Goal: Check status: Check status

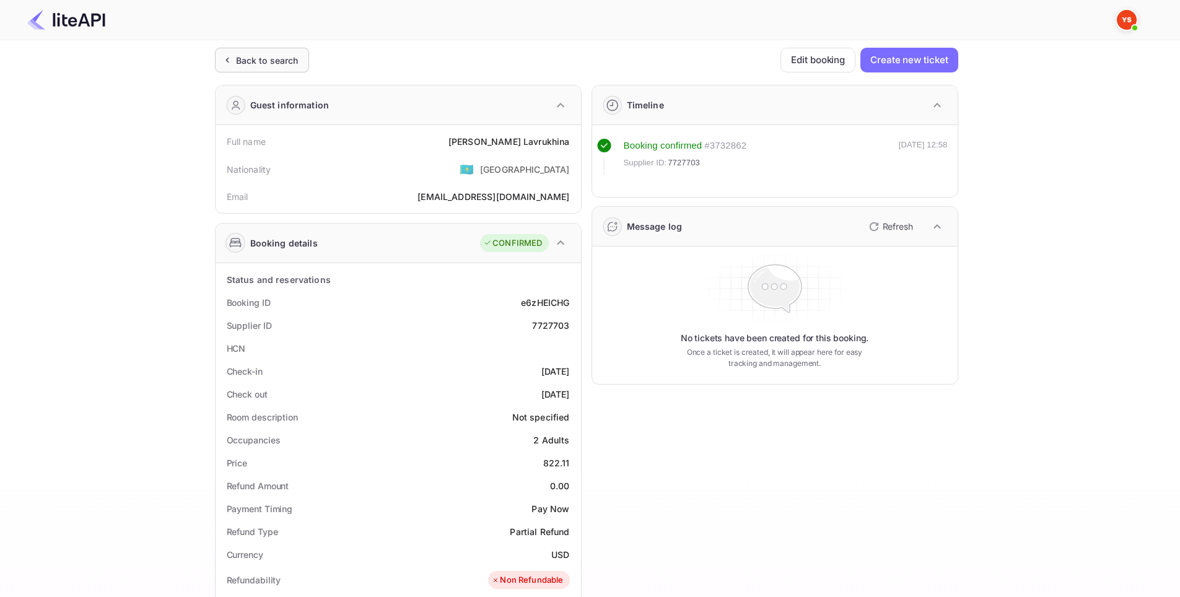
click at [229, 54] on icon at bounding box center [227, 60] width 13 height 12
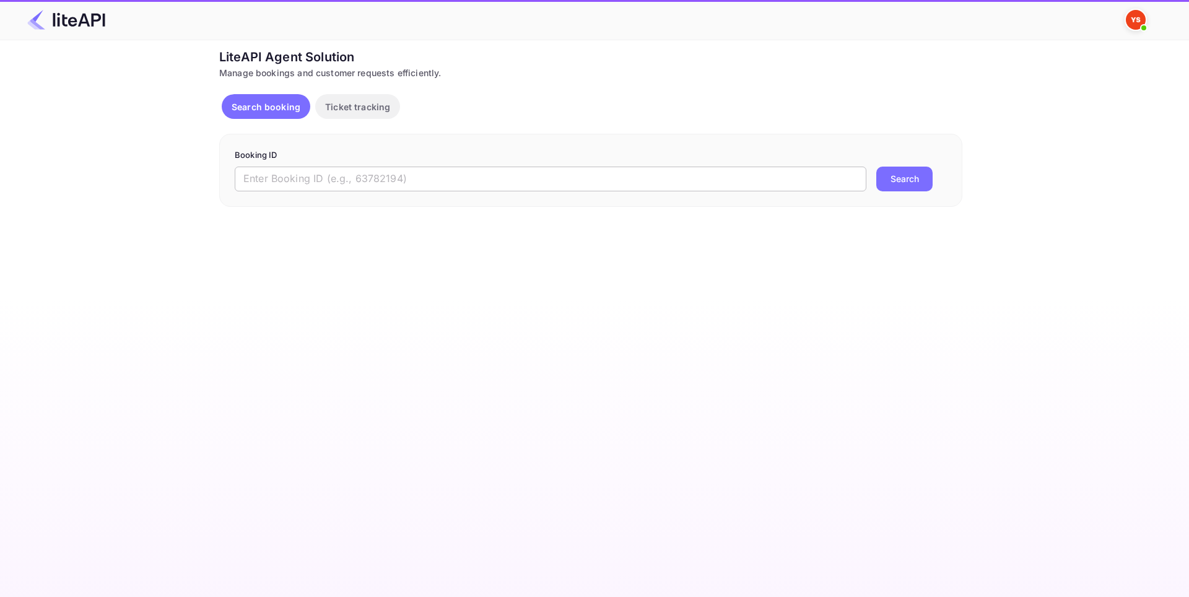
click at [474, 177] on input "text" at bounding box center [551, 179] width 632 height 25
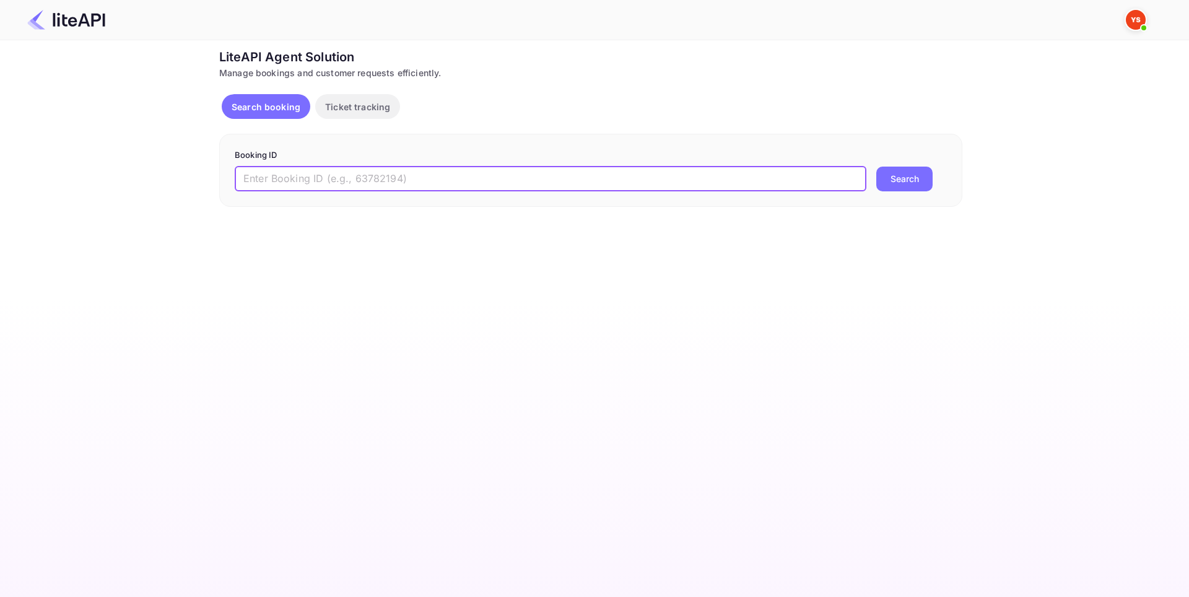
paste input "8829778"
type input "8829778"
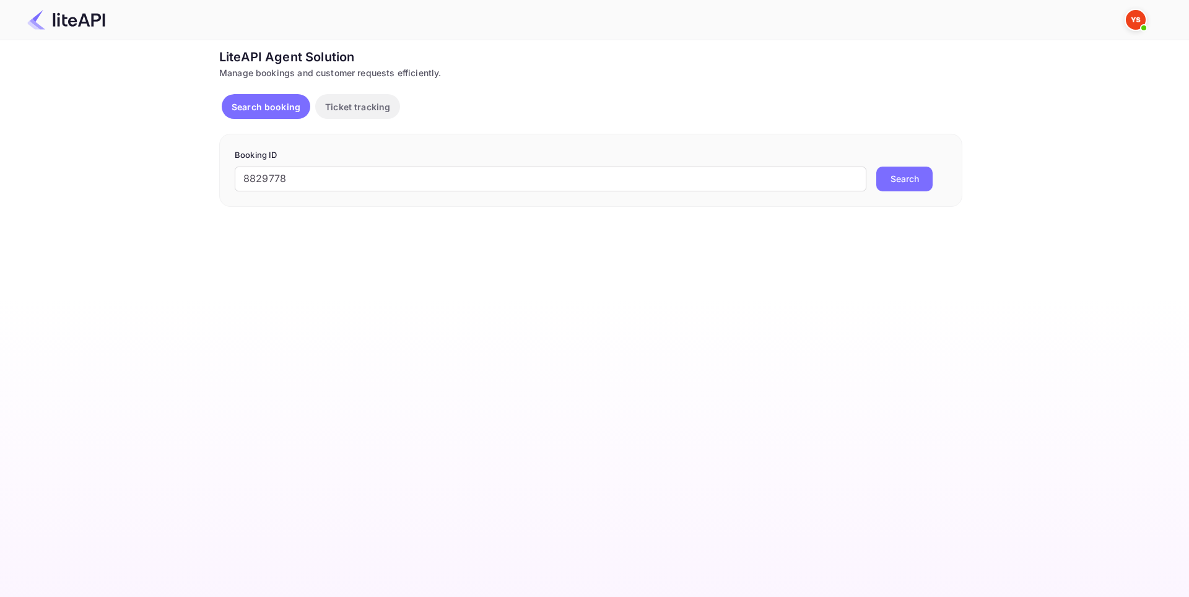
click at [895, 175] on button "Search" at bounding box center [904, 179] width 56 height 25
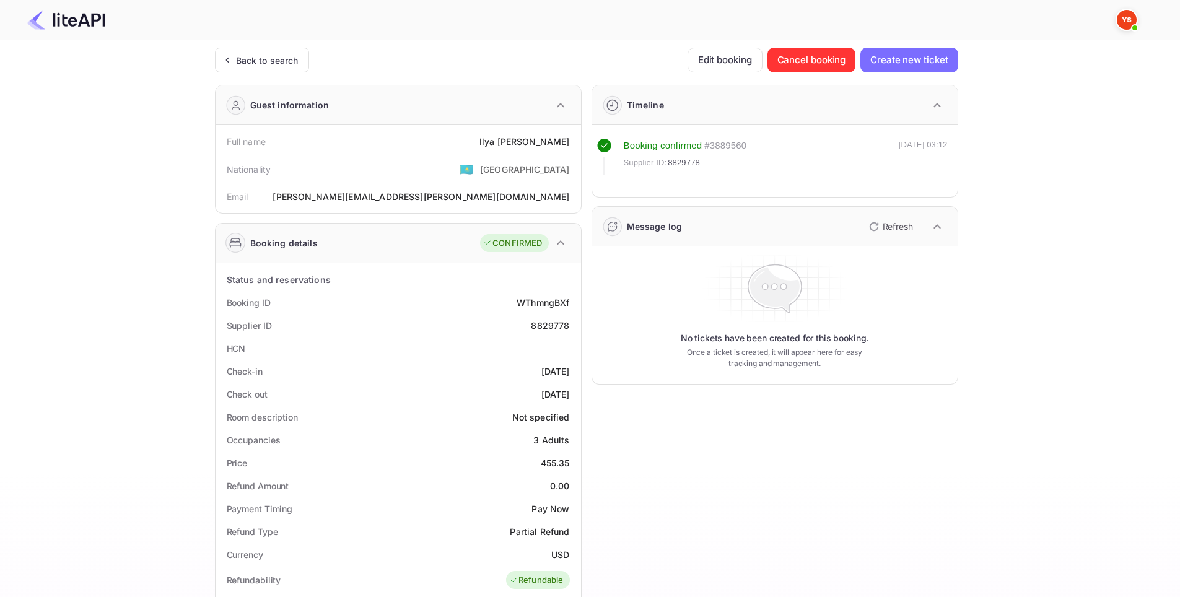
click at [1124, 284] on div "Ticket Affiliate URL [URL][DOMAIN_NAME] Business partner name Nuitee Travel Cus…" at bounding box center [586, 501] width 1143 height 907
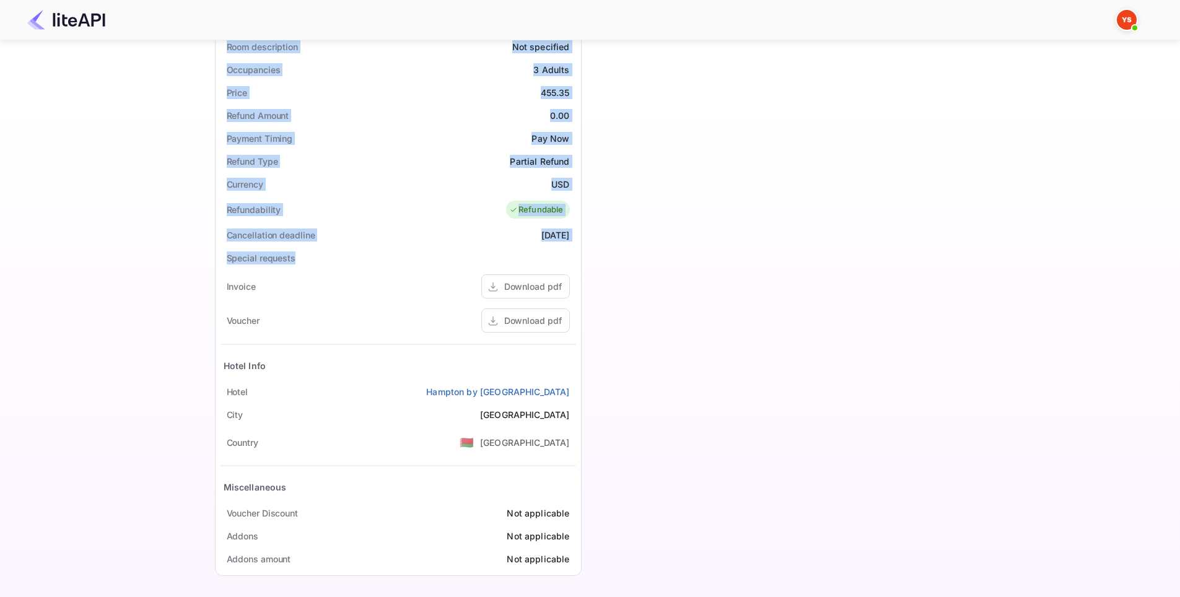
scroll to position [372, 0]
drag, startPoint x: 249, startPoint y: 151, endPoint x: 577, endPoint y: 388, distance: 404.5
click at [577, 388] on div "Guest information Full name [PERSON_NAME] Nationality 🇰🇿 [DEMOGRAPHIC_DATA] Ema…" at bounding box center [393, 143] width 377 height 880
copy div "Full name [PERSON_NAME] Nationality 🇰🇿 [DEMOGRAPHIC_DATA] Email [PERSON_NAME][E…"
